Goal: Transaction & Acquisition: Purchase product/service

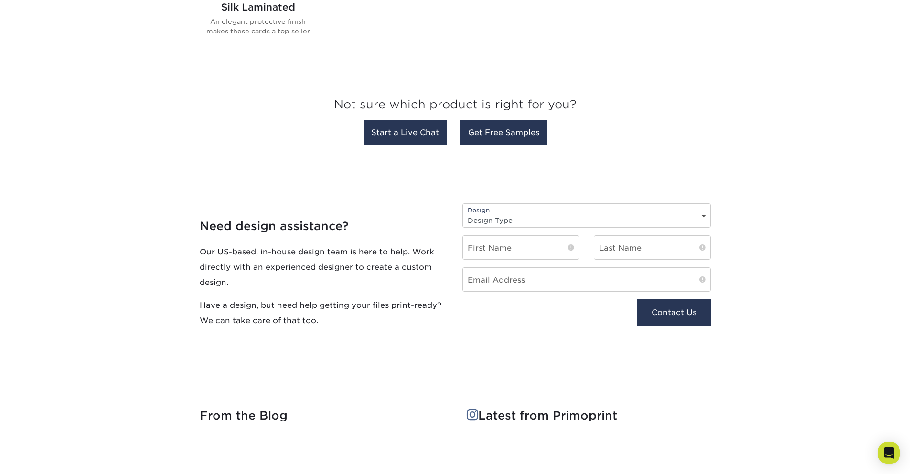
scroll to position [882, 0]
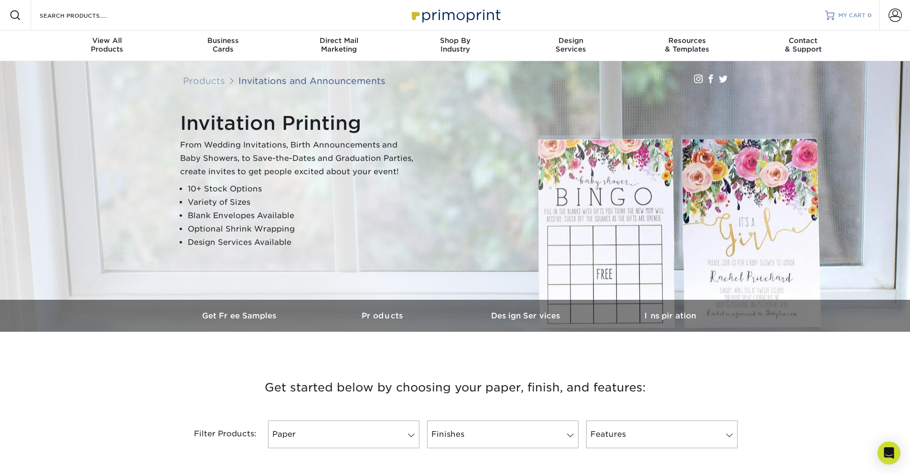
click at [848, 15] on span "MY CART" at bounding box center [851, 15] width 27 height 8
